Goal: Information Seeking & Learning: Learn about a topic

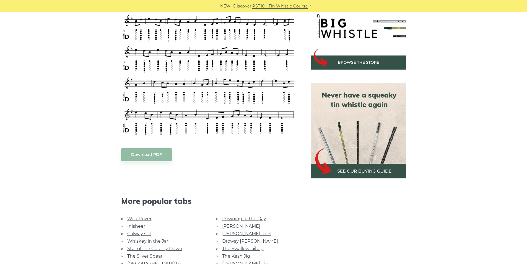
click at [72, 170] on div "Sheet music (notes) and tab to play Foggy Dew on a tin whistle (penny whistle).…" at bounding box center [263, 159] width 527 height 369
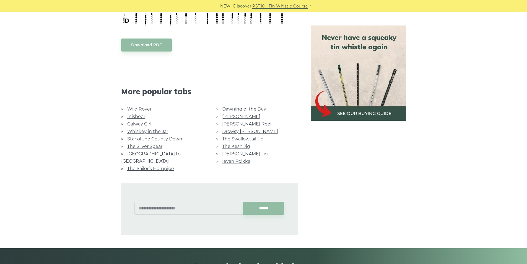
scroll to position [294, 0]
click at [239, 129] on link "Drowsy [PERSON_NAME]" at bounding box center [250, 130] width 56 height 5
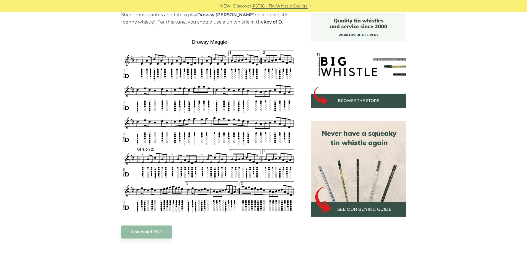
scroll to position [145, 0]
click at [92, 207] on div "Sheet music notes and tab to play Drowsy [PERSON_NAME] on a tin whistle ([PERSO…" at bounding box center [263, 217] width 527 height 408
click at [345, 249] on aside at bounding box center [358, 213] width 108 height 401
click at [438, 173] on div "Sheet music notes and tab to play Drowsy [PERSON_NAME] on a tin whistle ([PERSO…" at bounding box center [263, 217] width 527 height 408
click at [219, 248] on div "Sheet music notes and tab to play Drowsy [PERSON_NAME] on a tin whistle ([PERSO…" at bounding box center [209, 217] width 176 height 410
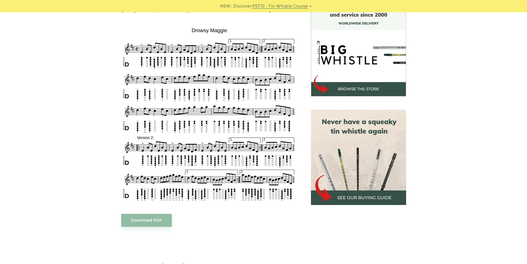
scroll to position [170, 0]
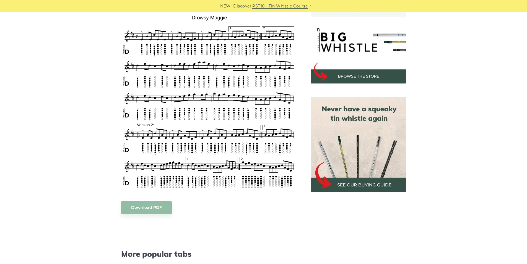
click at [96, 238] on div "Sheet music notes and tab to play Drowsy [PERSON_NAME] on a tin whistle ([PERSO…" at bounding box center [263, 192] width 339 height 408
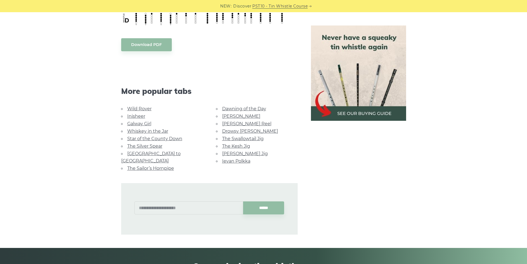
click at [218, 74] on div "More popular tabs" at bounding box center [209, 83] width 190 height 43
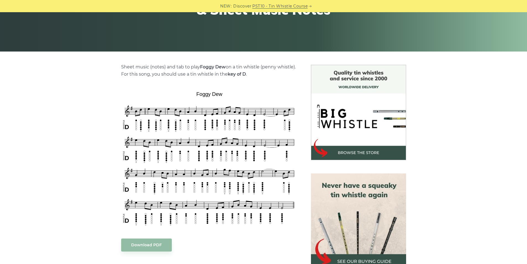
scroll to position [94, 0]
click at [499, 101] on div "Sheet music (notes) and tab to play Foggy Dew on a tin whistle (penny whistle).…" at bounding box center [263, 248] width 527 height 369
